Goal: Check status: Check status

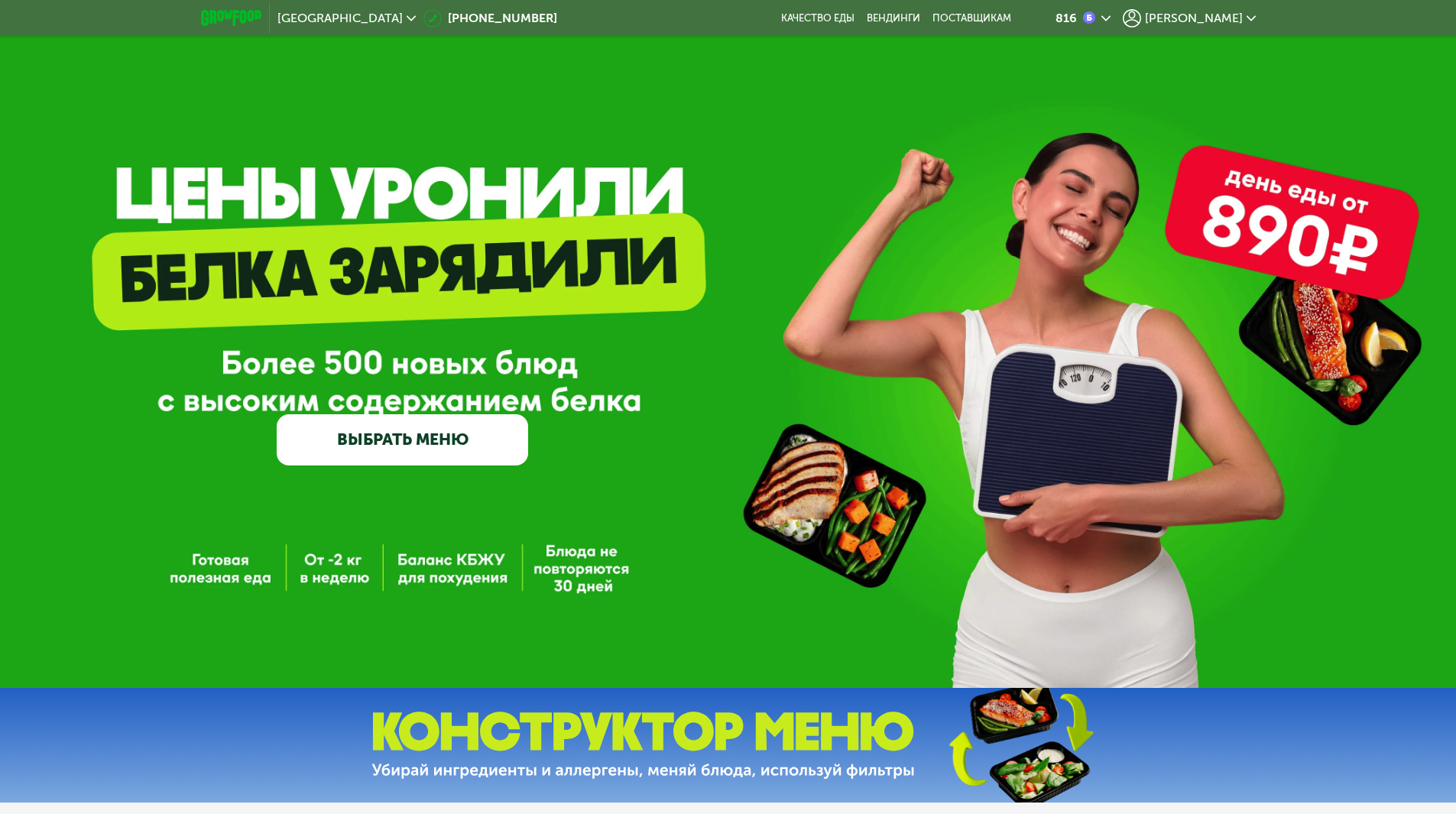
click at [1217, 24] on span "[PERSON_NAME]" at bounding box center [1194, 18] width 98 height 12
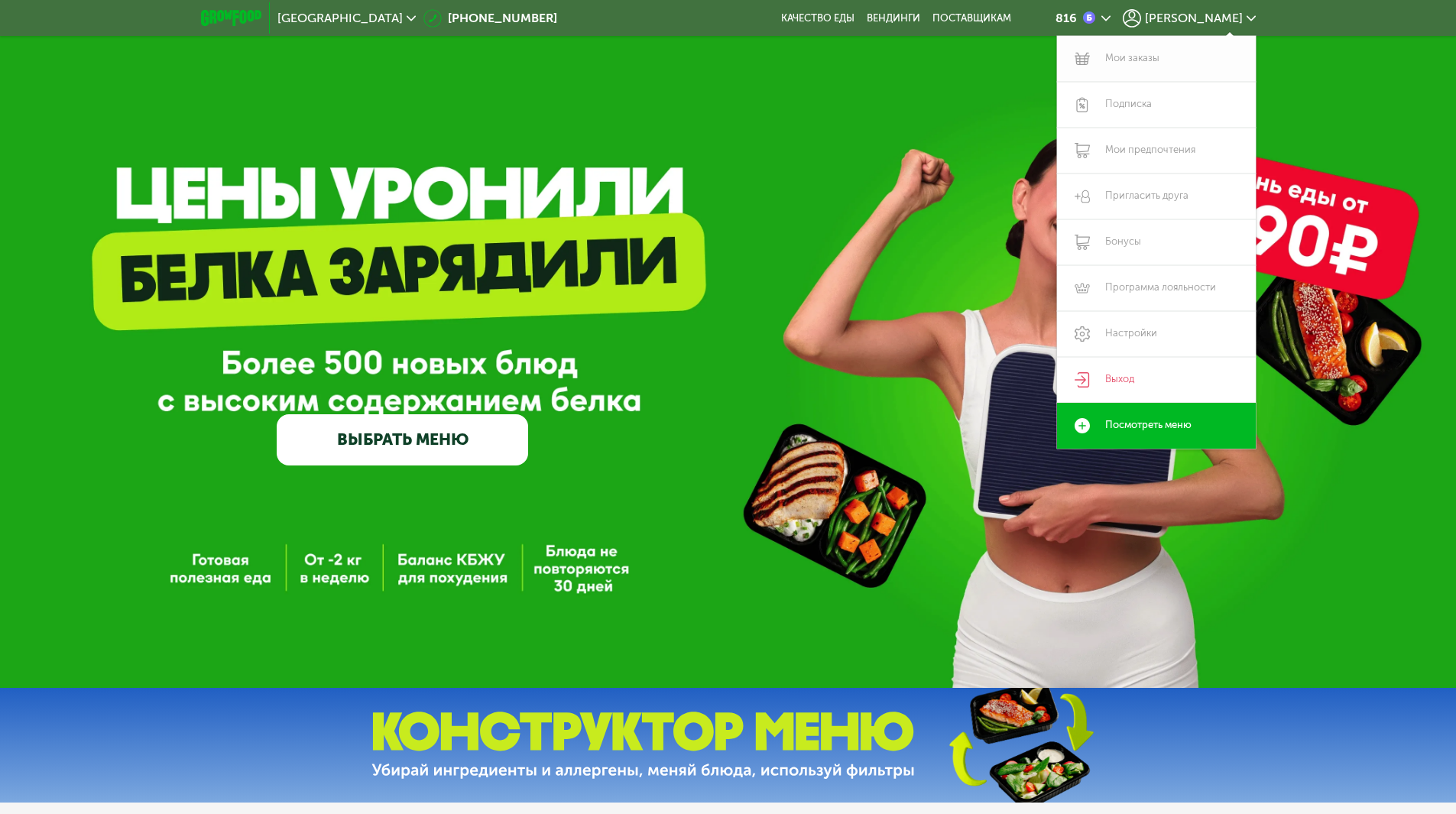
click at [1123, 53] on link "Мои заказы" at bounding box center [1156, 59] width 199 height 46
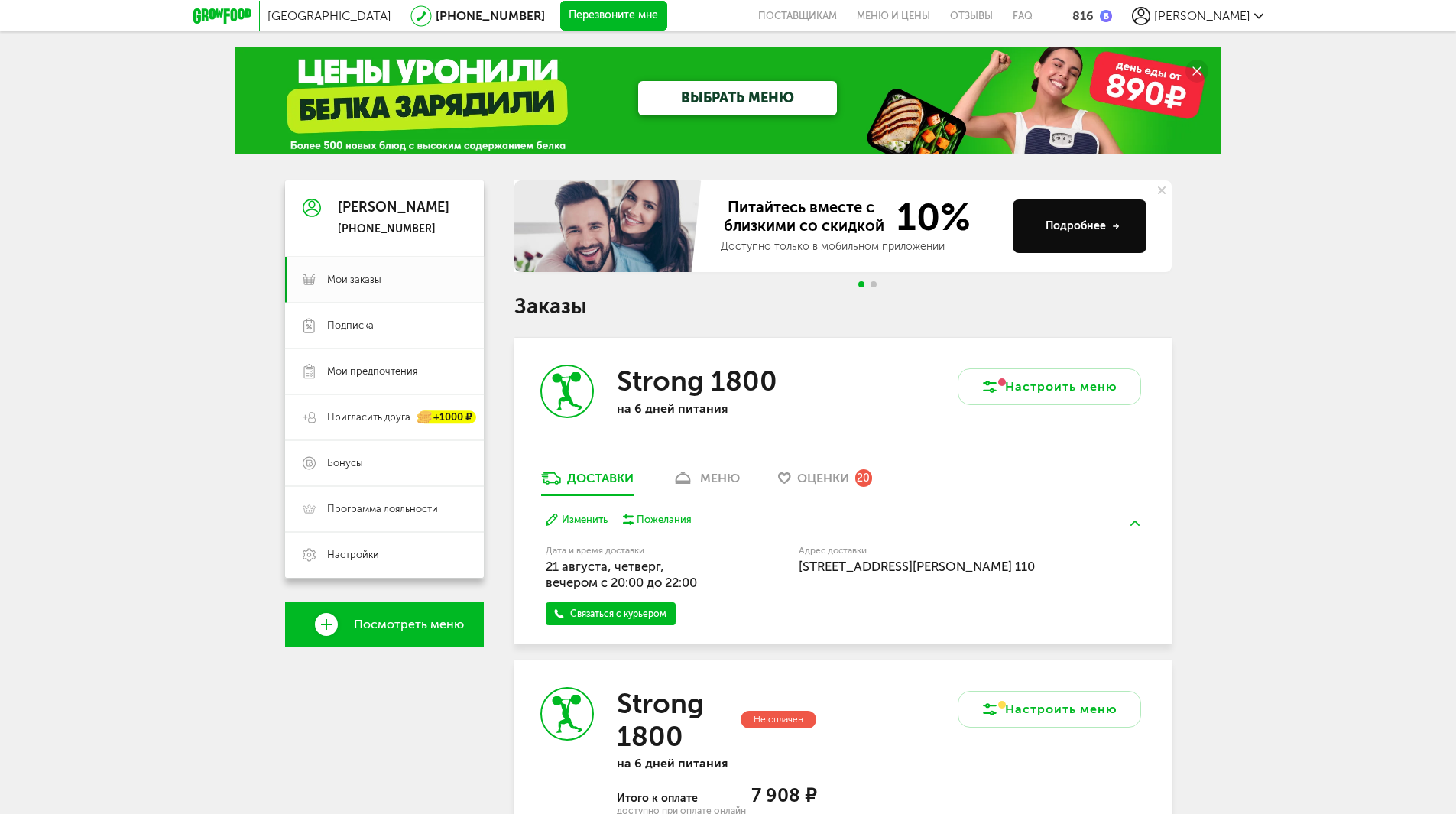
click at [712, 477] on div "меню" at bounding box center [719, 478] width 39 height 15
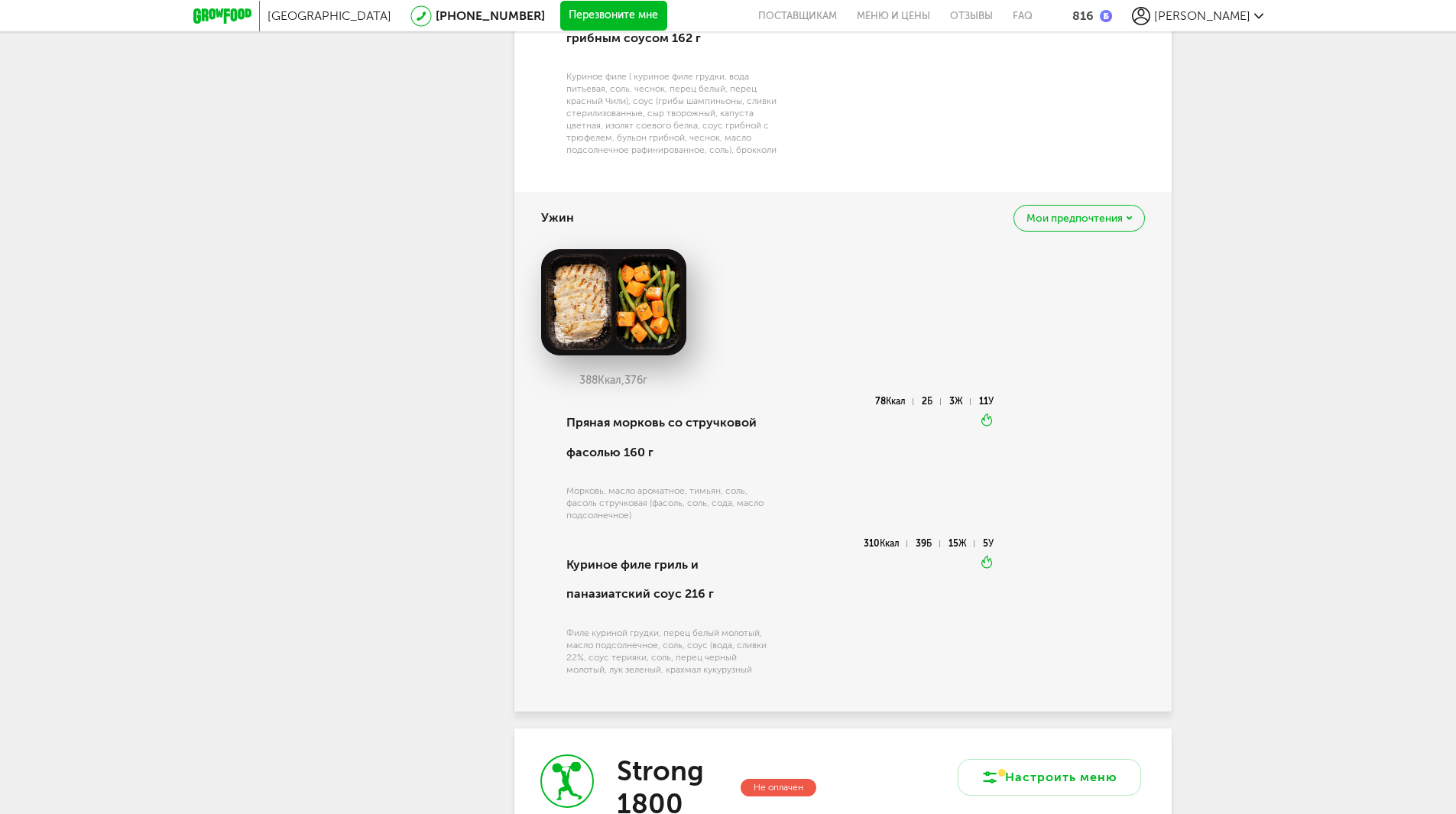
scroll to position [1752, 0]
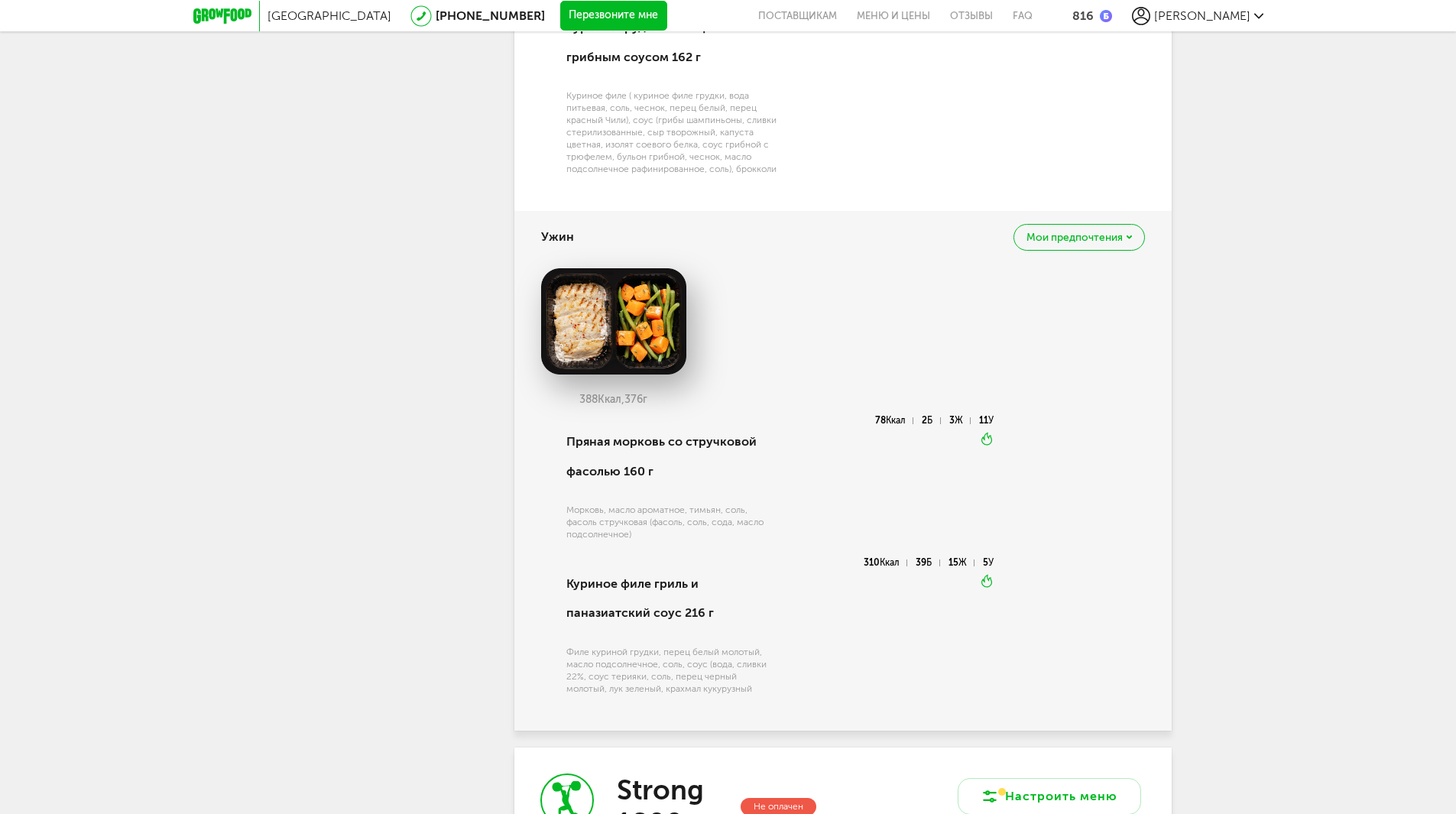
drag, startPoint x: 569, startPoint y: 421, endPoint x: 672, endPoint y: 423, distance: 103.0
click at [672, 406] on div "388 Ккал, 376 г" at bounding box center [614, 400] width 145 height 12
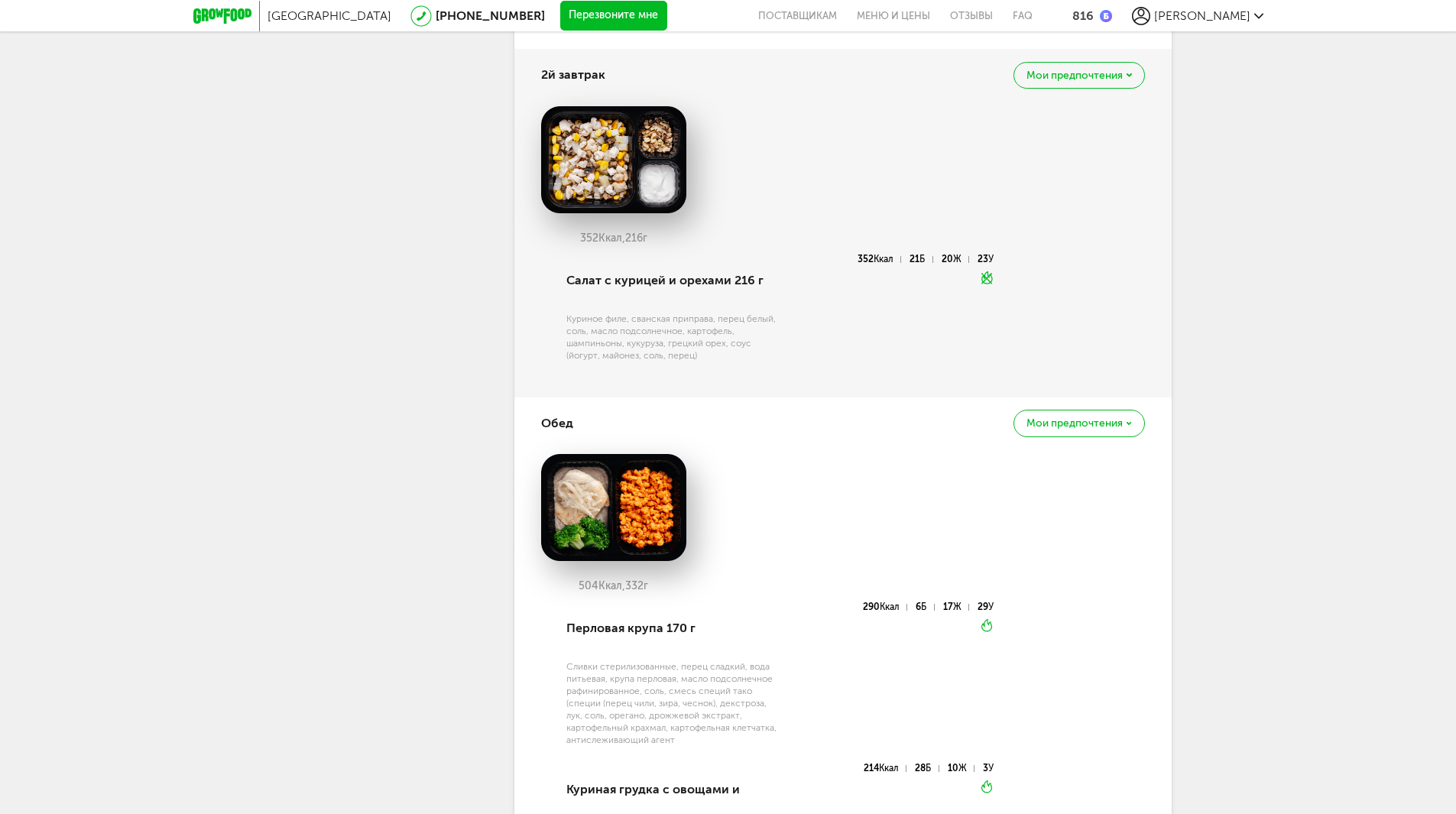
scroll to position [987, 0]
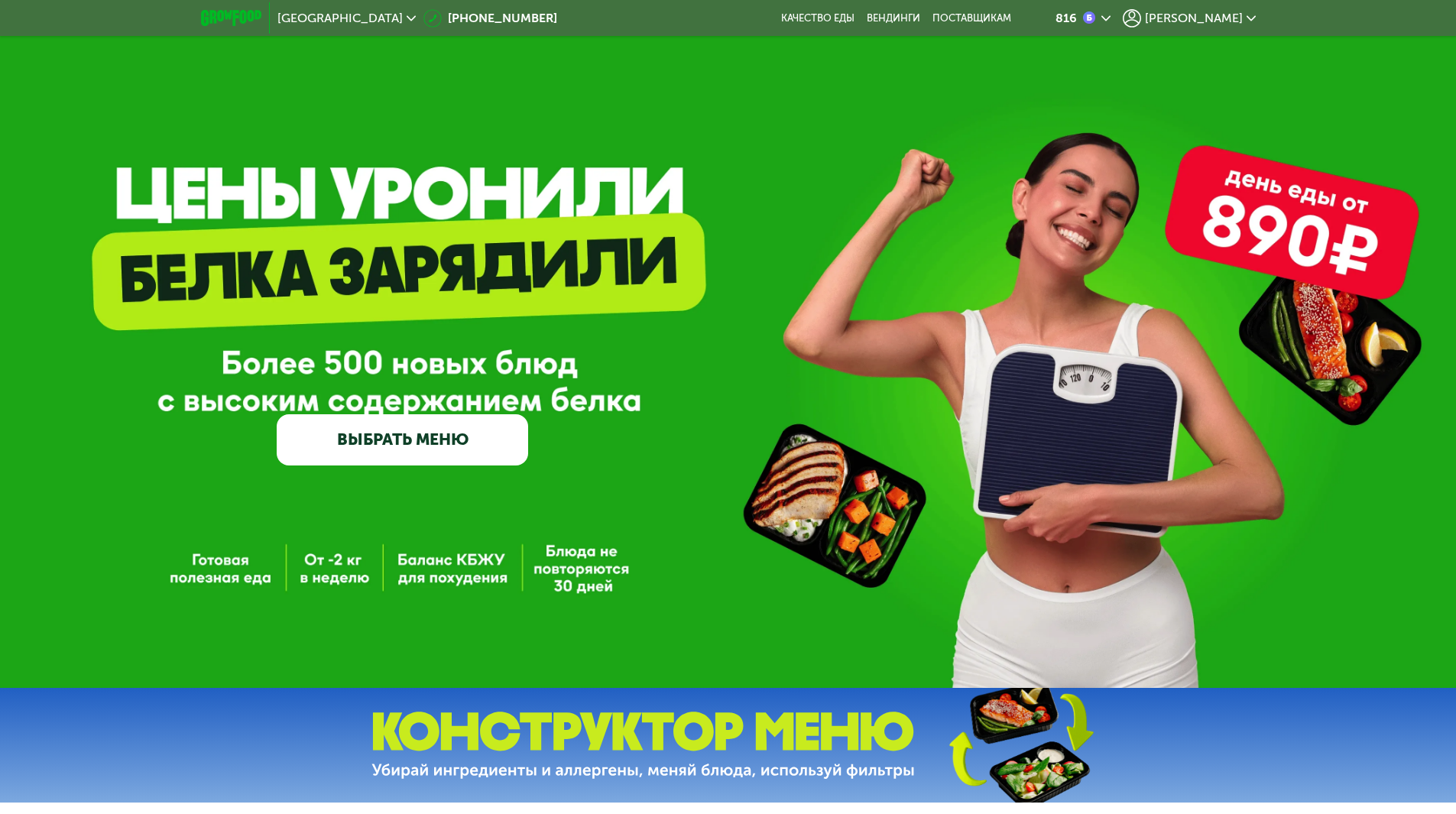
click at [1197, 27] on div "816 Дмитрий" at bounding box center [1143, 18] width 240 height 33
click at [1212, 13] on span "[PERSON_NAME]" at bounding box center [1194, 18] width 98 height 12
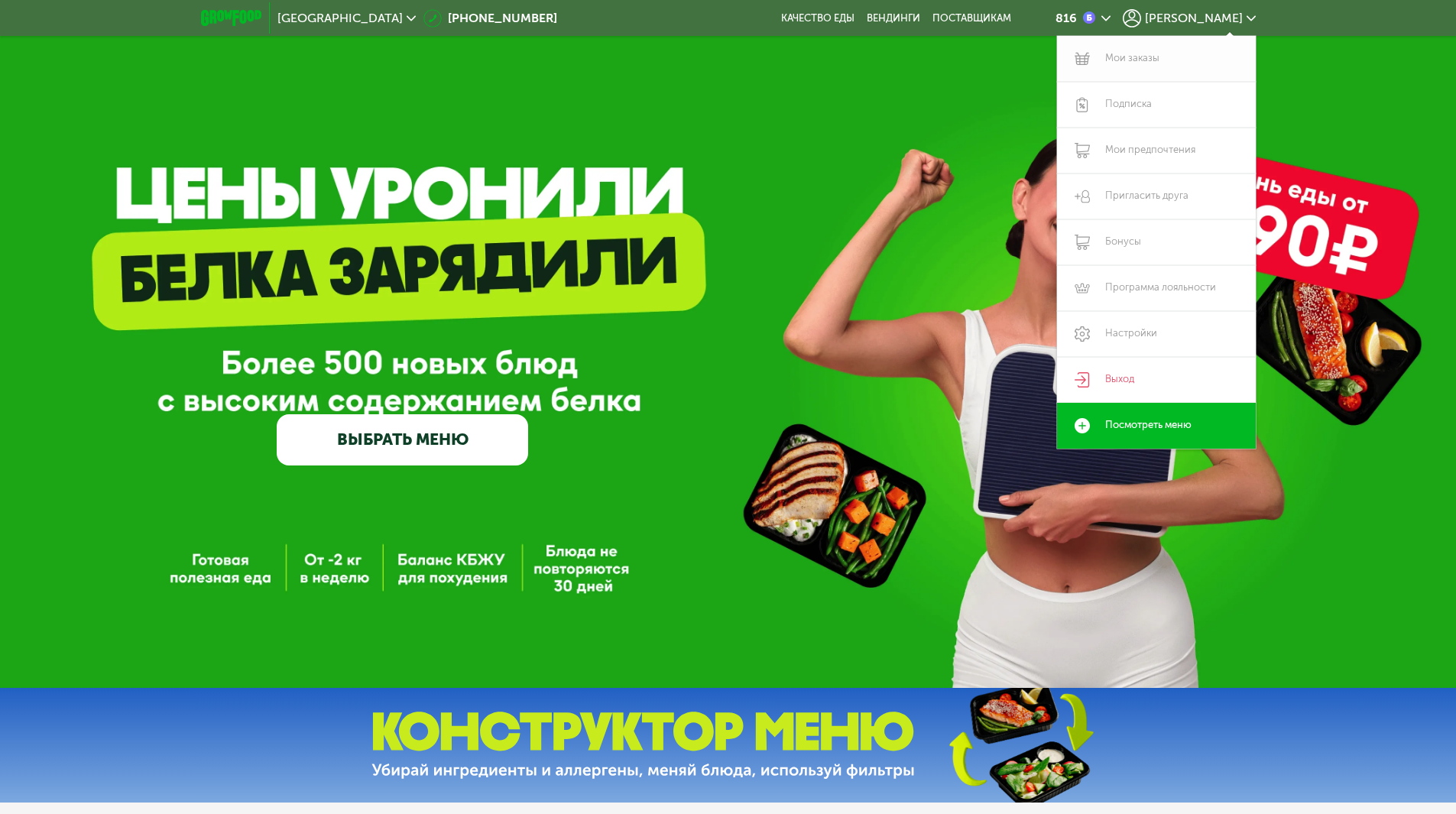
click at [1146, 46] on link "Мои заказы" at bounding box center [1156, 59] width 199 height 46
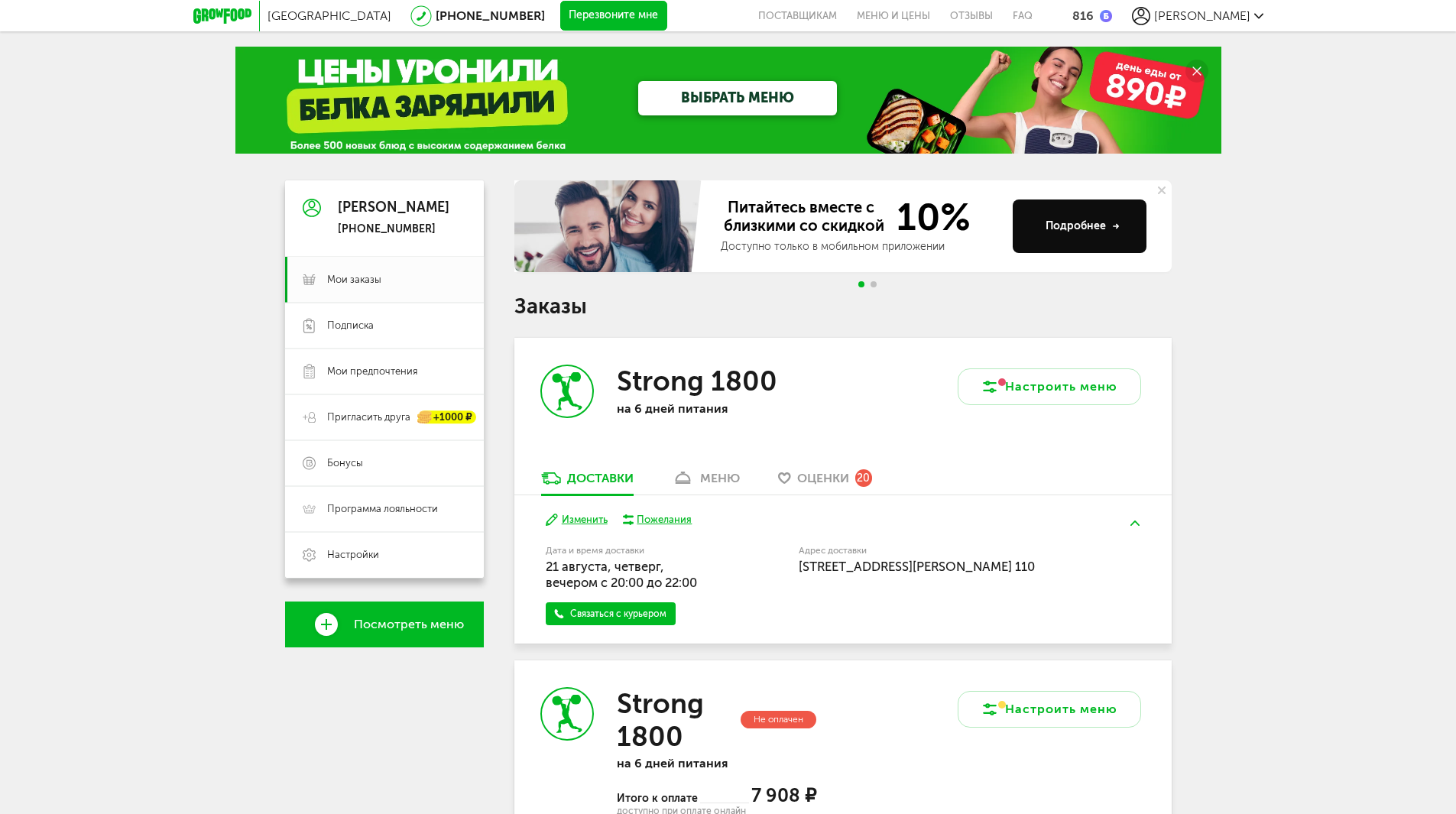
click at [698, 474] on link "меню" at bounding box center [705, 483] width 83 height 25
